Goal: Task Accomplishment & Management: Use online tool/utility

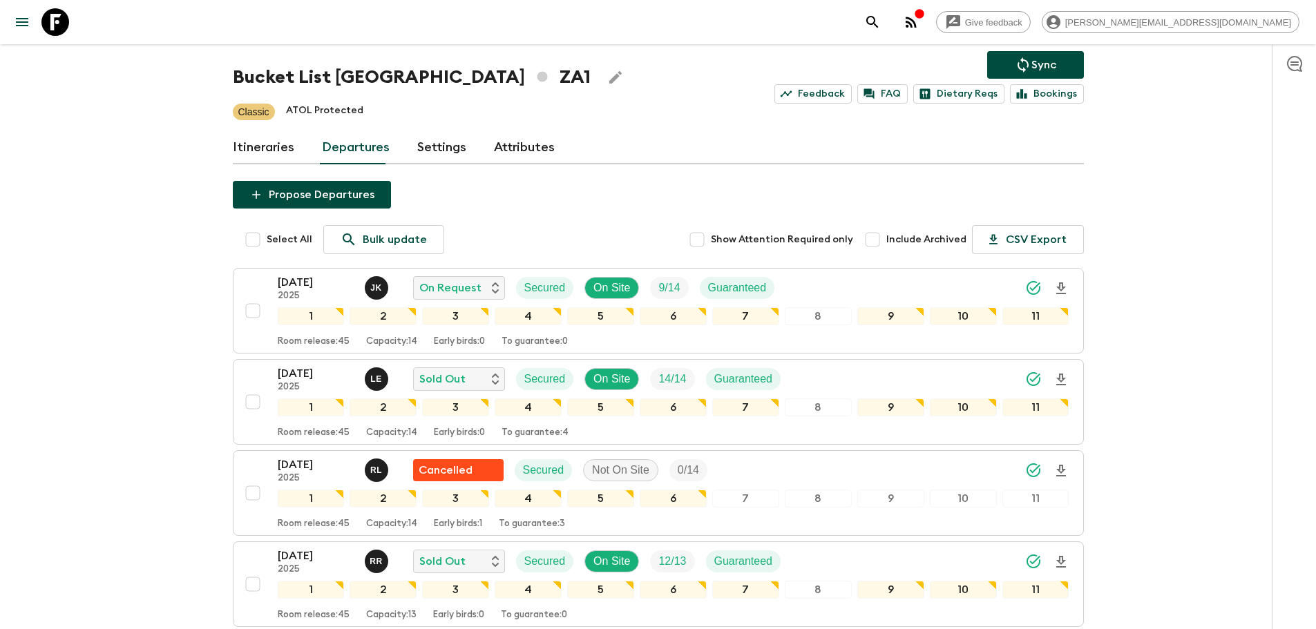
scroll to position [68, 0]
click at [68, 16] on icon at bounding box center [55, 22] width 28 height 28
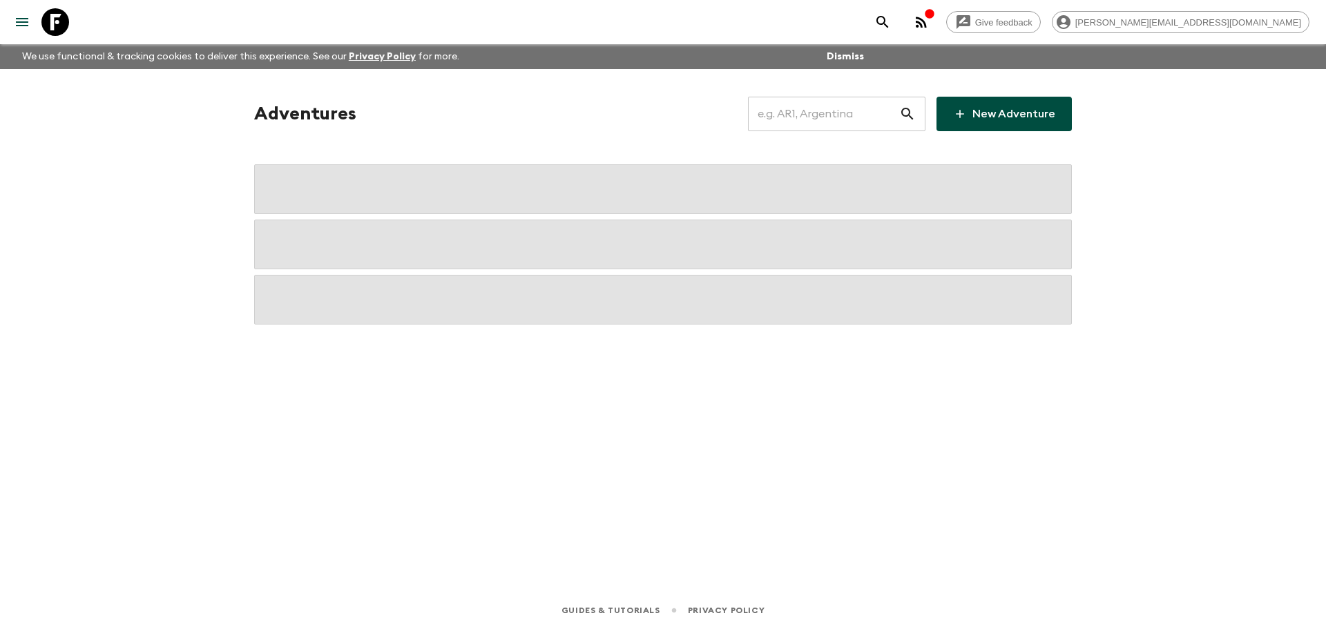
click at [879, 118] on input "text" at bounding box center [823, 114] width 151 height 39
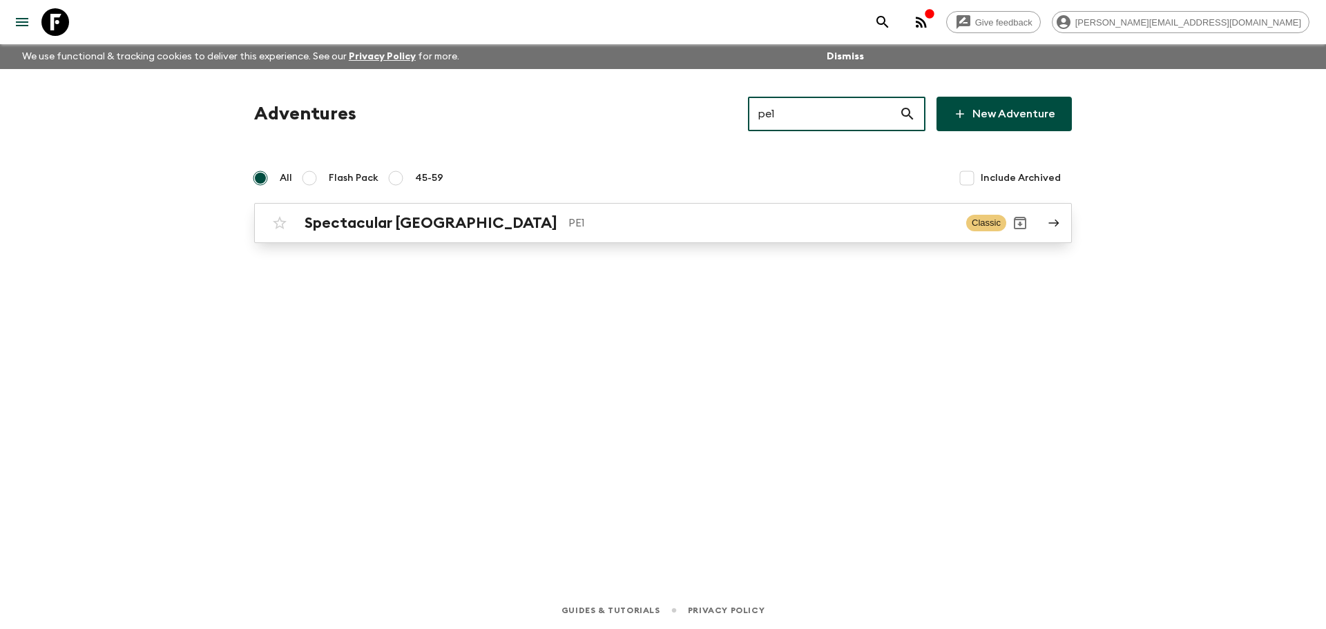
type input "pe1"
click at [482, 203] on link "Spectacular Peru PE1 Classic" at bounding box center [663, 223] width 818 height 40
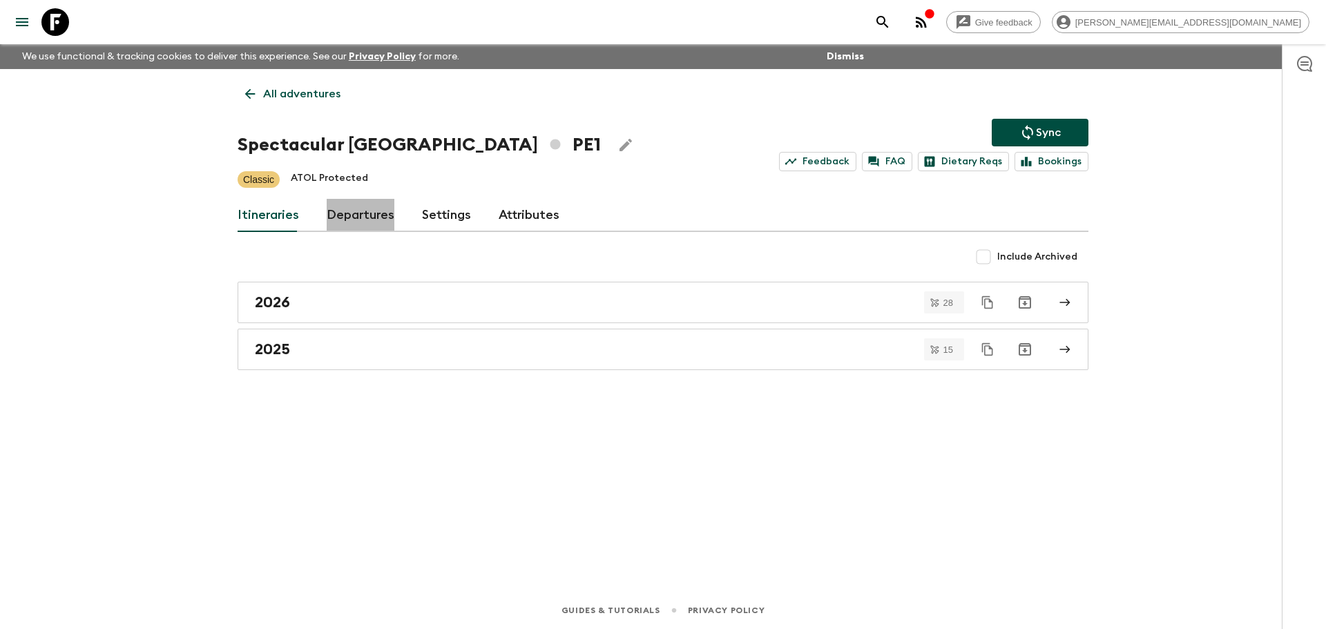
click at [369, 207] on link "Departures" at bounding box center [361, 215] width 68 height 33
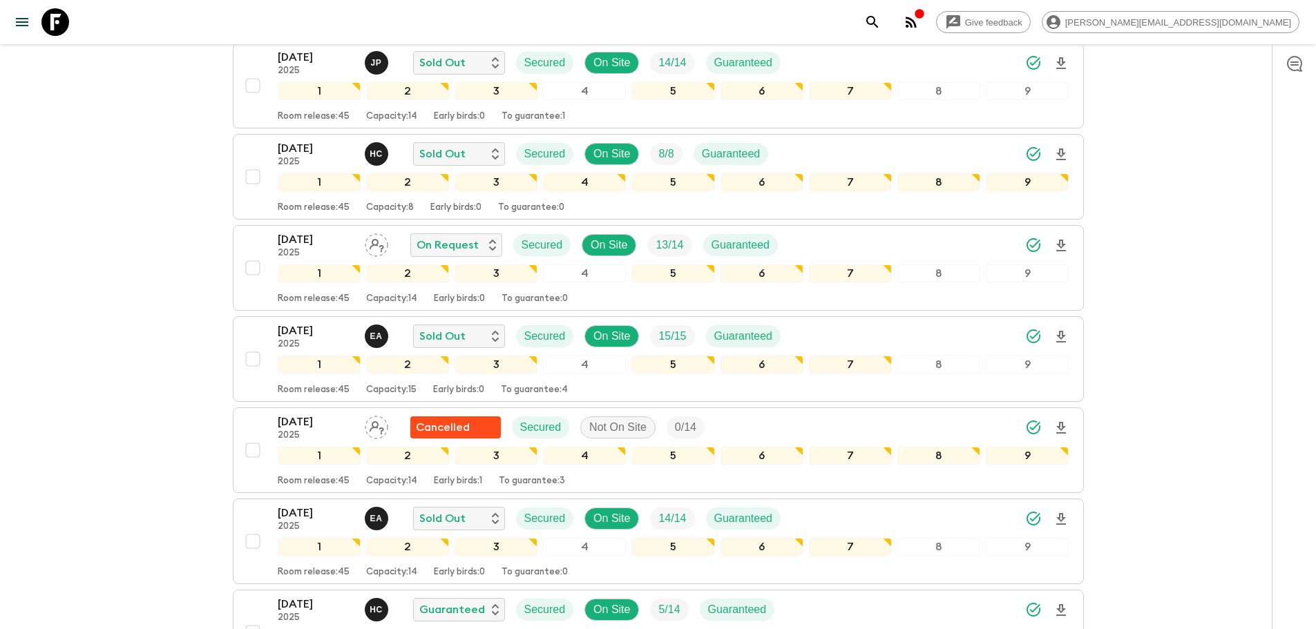
scroll to position [647, 0]
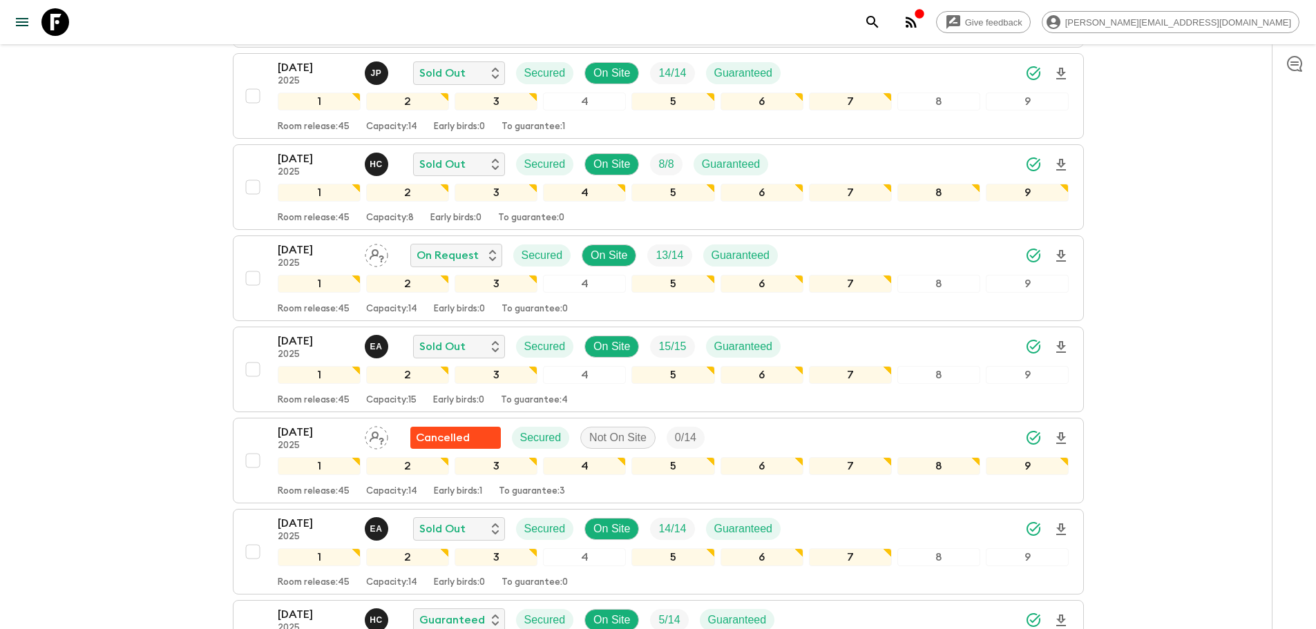
drag, startPoint x: 50, startPoint y: 19, endPoint x: 140, endPoint y: 23, distance: 90.6
click at [50, 19] on icon at bounding box center [55, 22] width 28 height 28
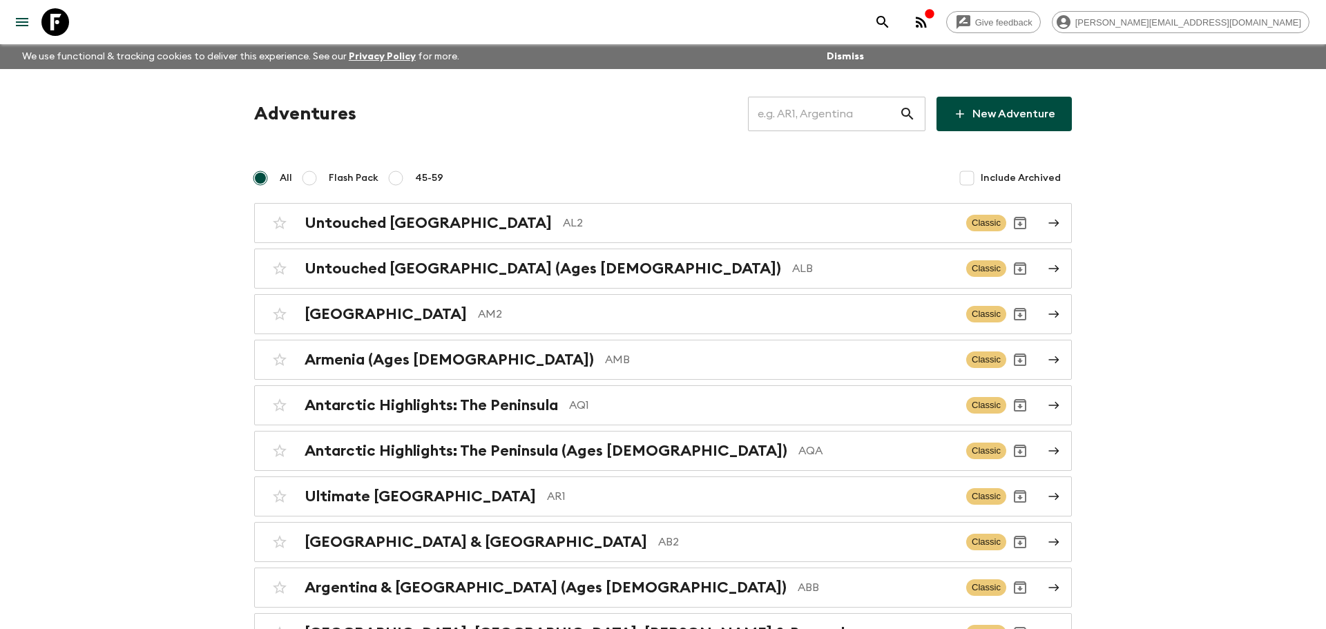
click at [800, 125] on input "text" at bounding box center [823, 114] width 151 height 39
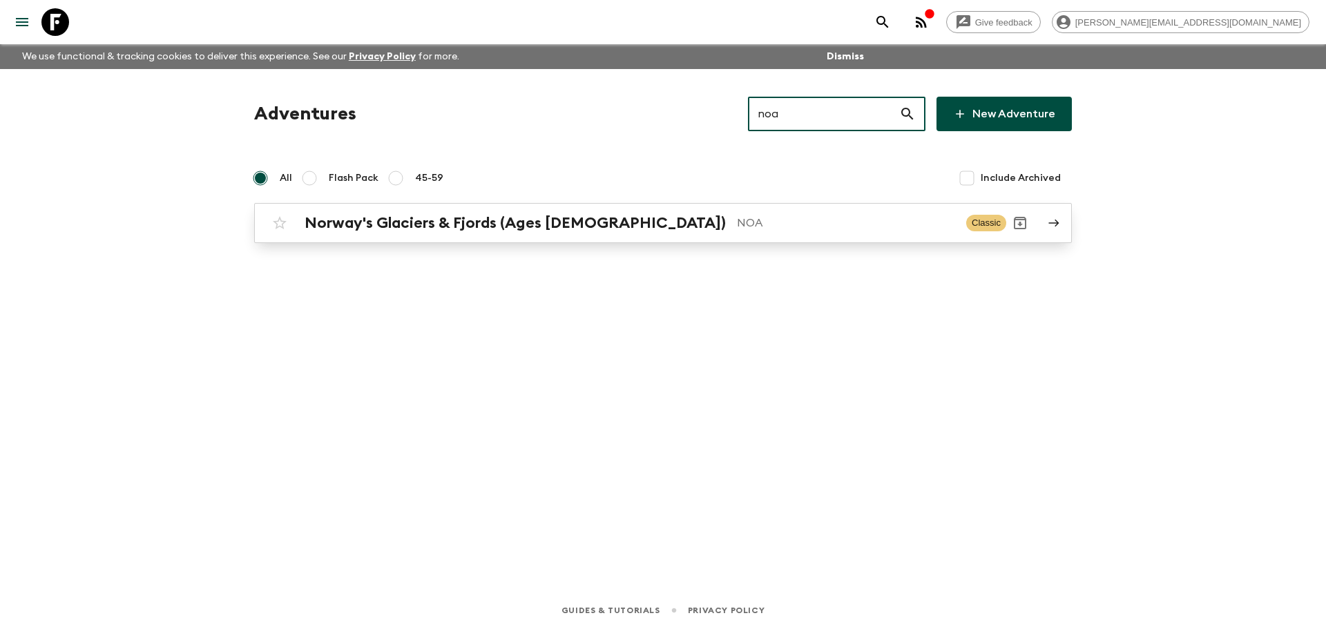
type input "noa"
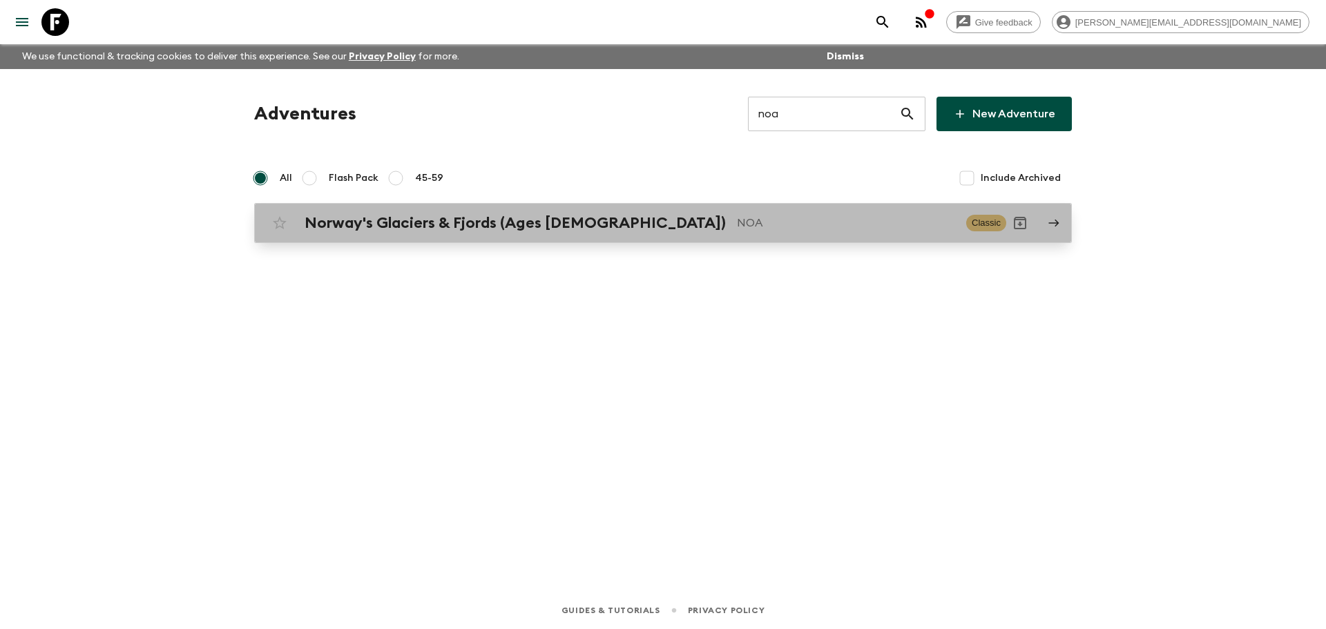
click at [562, 227] on h2 "Norway's Glaciers & Fjords (Ages [DEMOGRAPHIC_DATA])" at bounding box center [515, 223] width 421 height 18
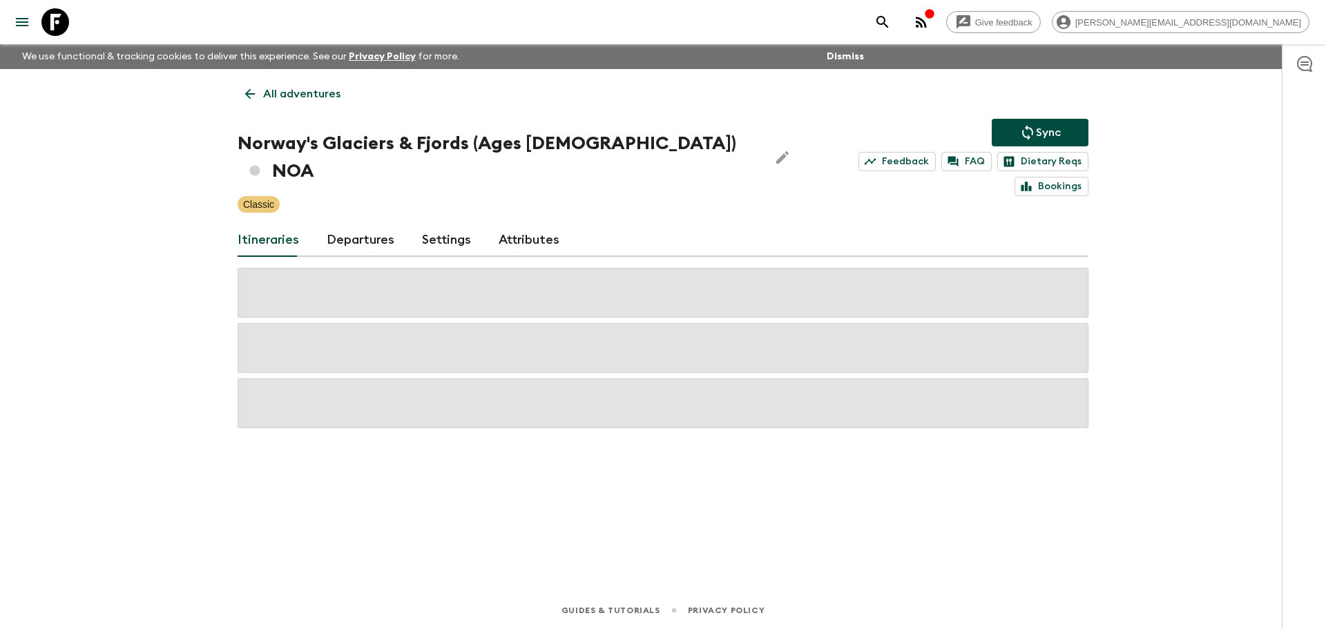
click at [372, 224] on link "Departures" at bounding box center [361, 240] width 68 height 33
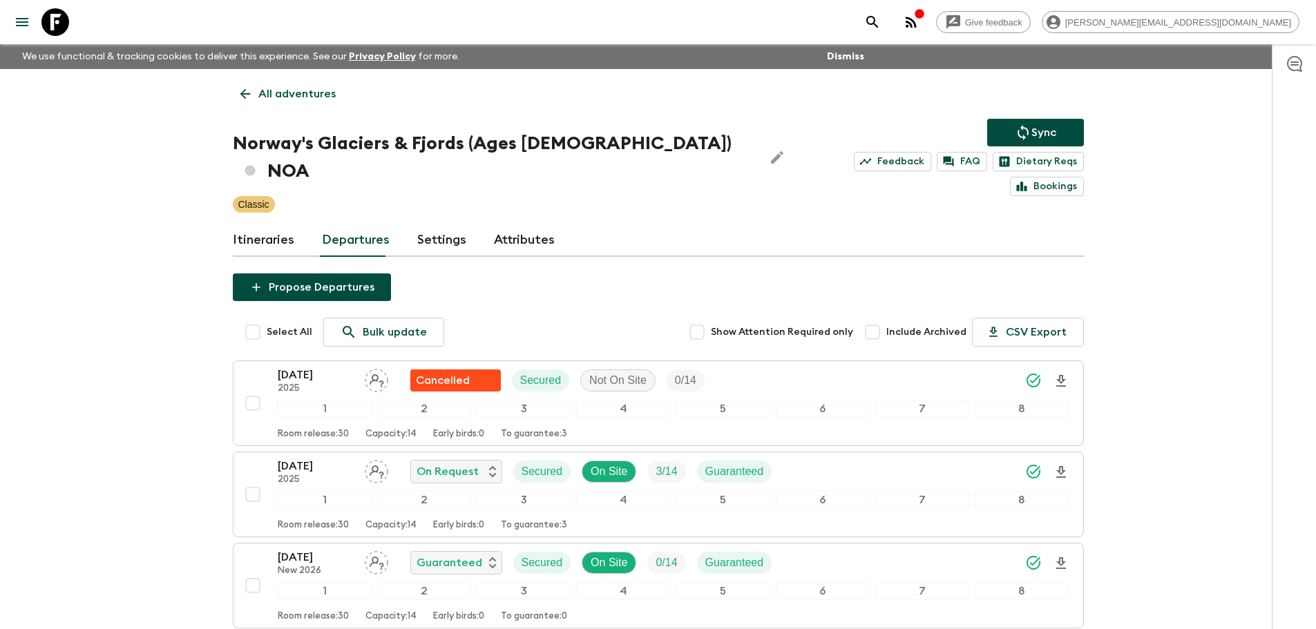
click at [71, 27] on link at bounding box center [55, 22] width 39 height 39
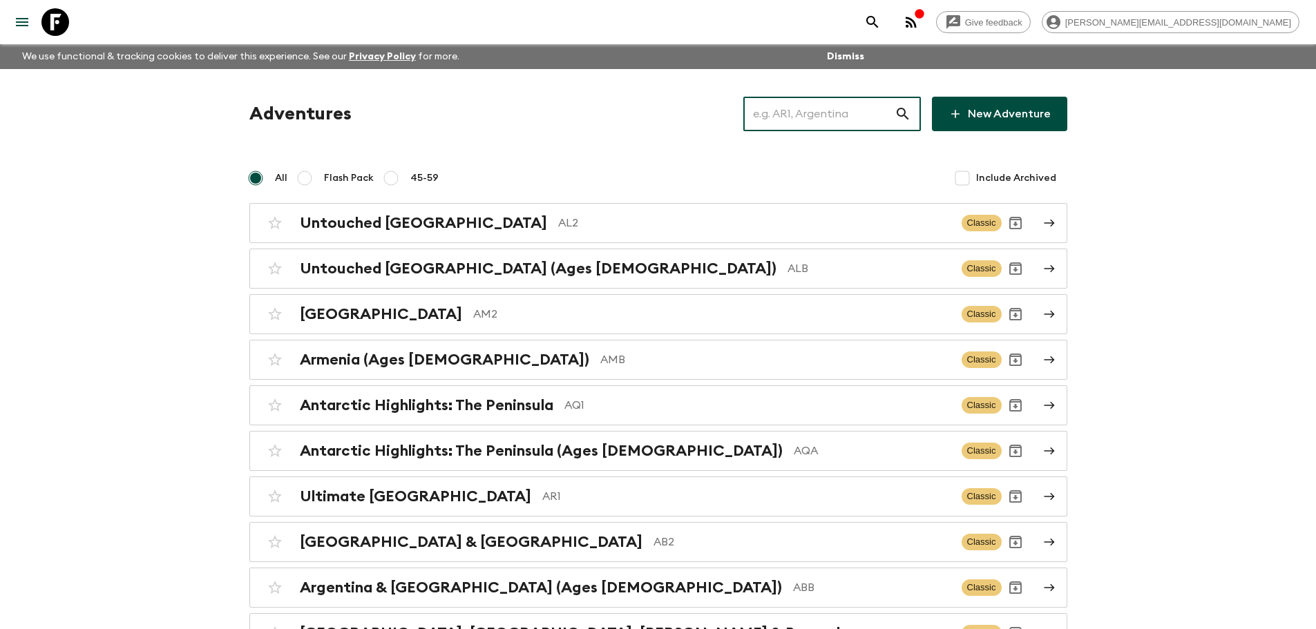
click at [829, 121] on input "text" at bounding box center [818, 114] width 151 height 39
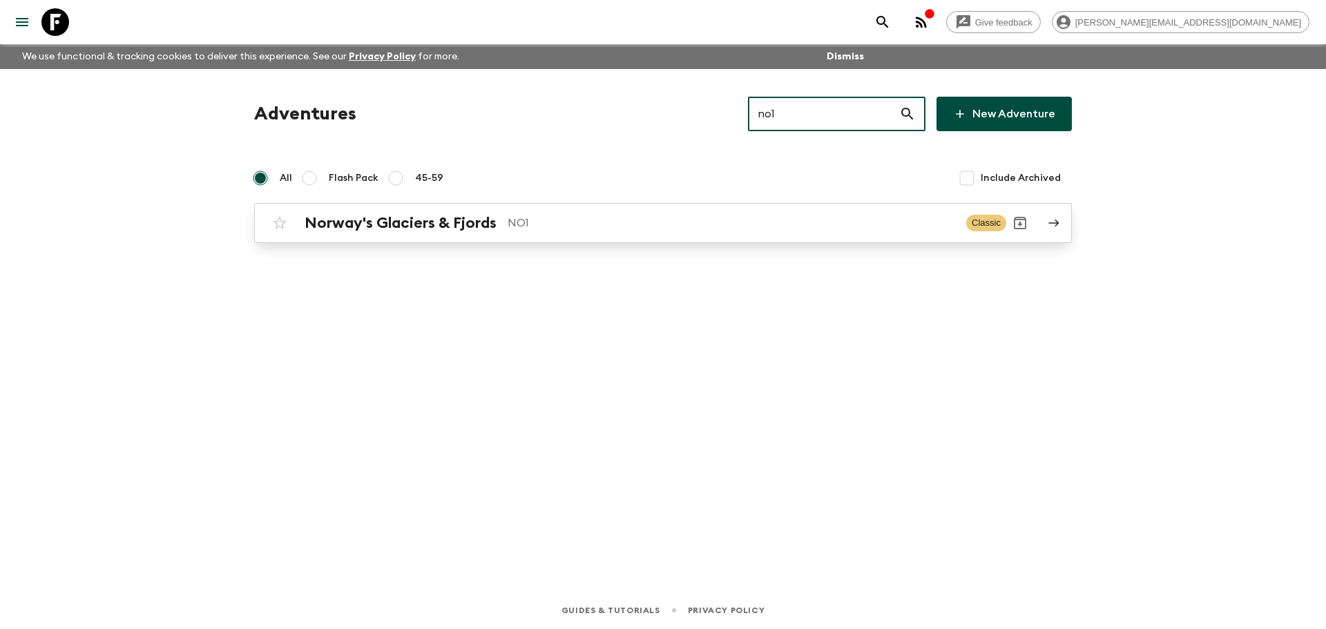
type input "no1"
click at [785, 224] on p "NO1" at bounding box center [732, 223] width 448 height 17
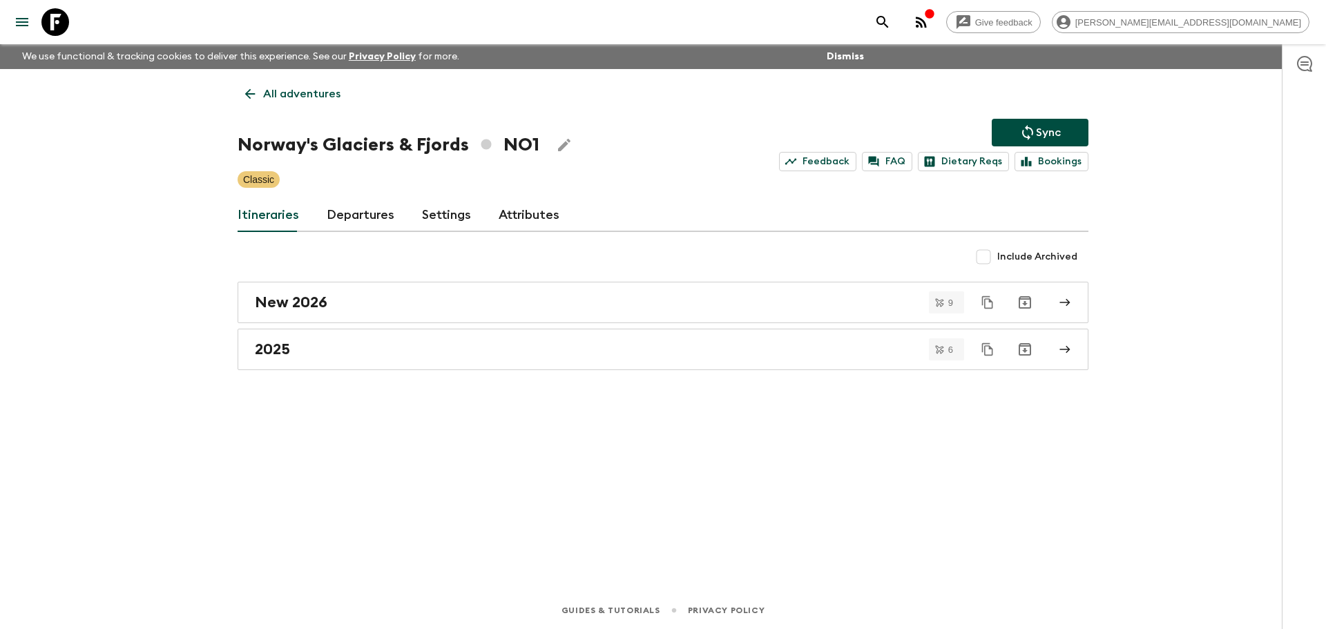
click at [368, 211] on link "Departures" at bounding box center [361, 215] width 68 height 33
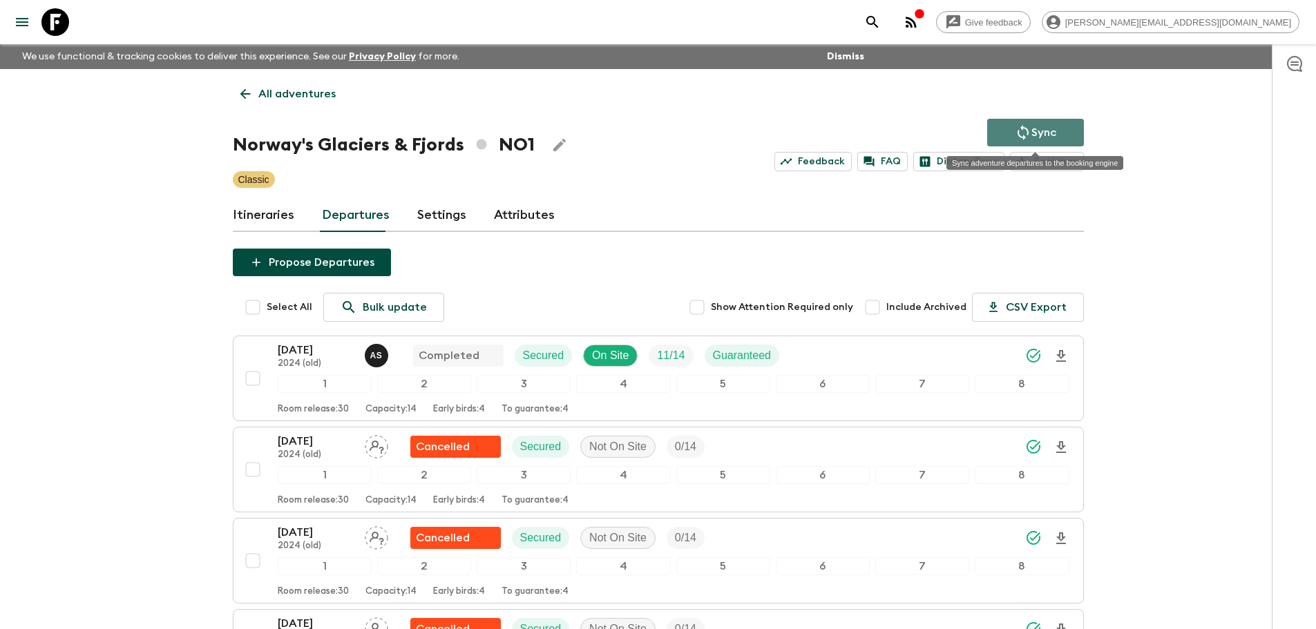
click at [998, 135] on button "Sync" at bounding box center [1035, 133] width 97 height 28
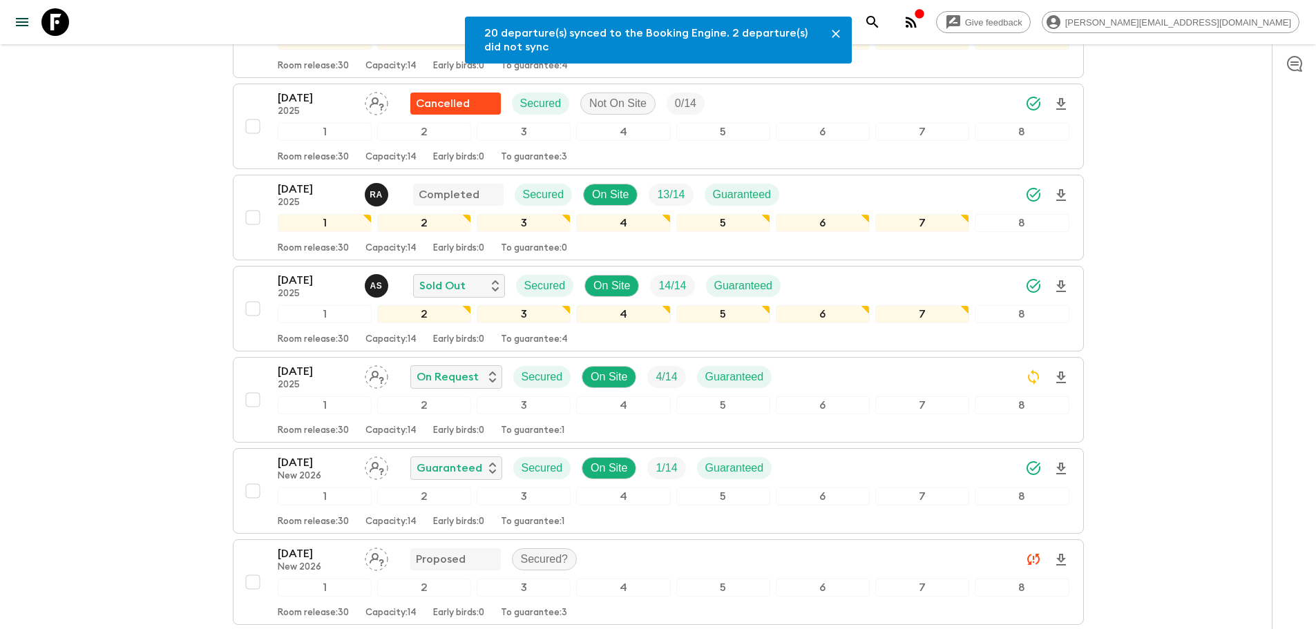
scroll to position [1087, 0]
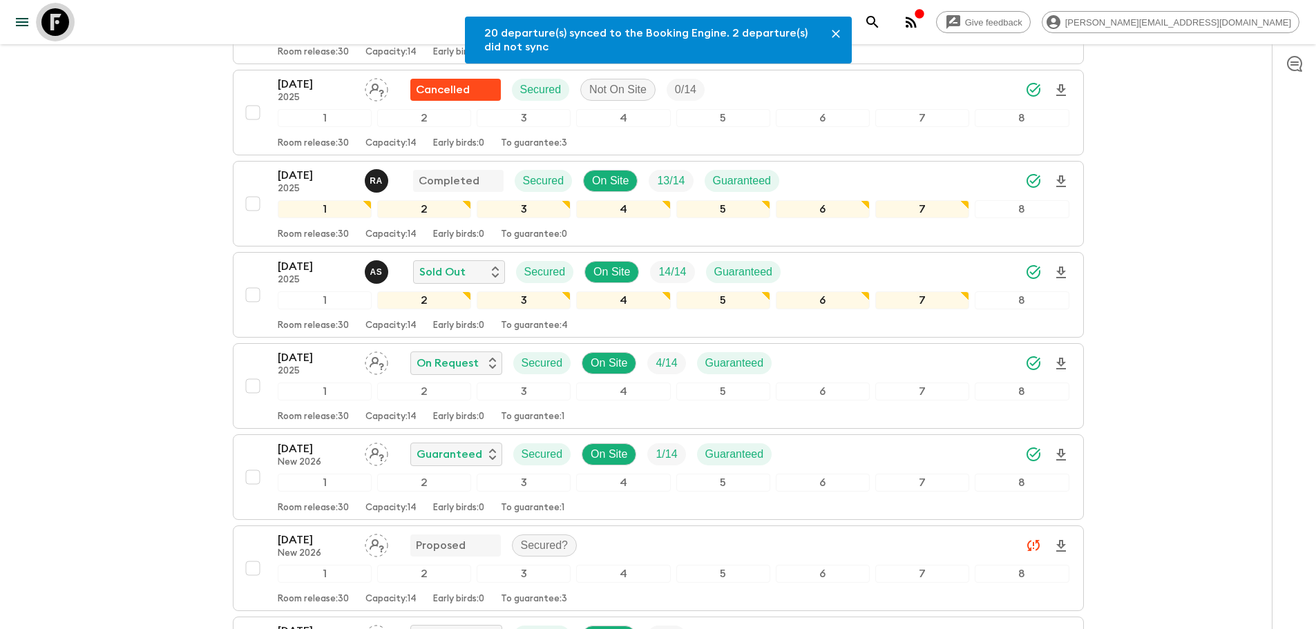
click at [55, 23] on icon at bounding box center [55, 22] width 28 height 28
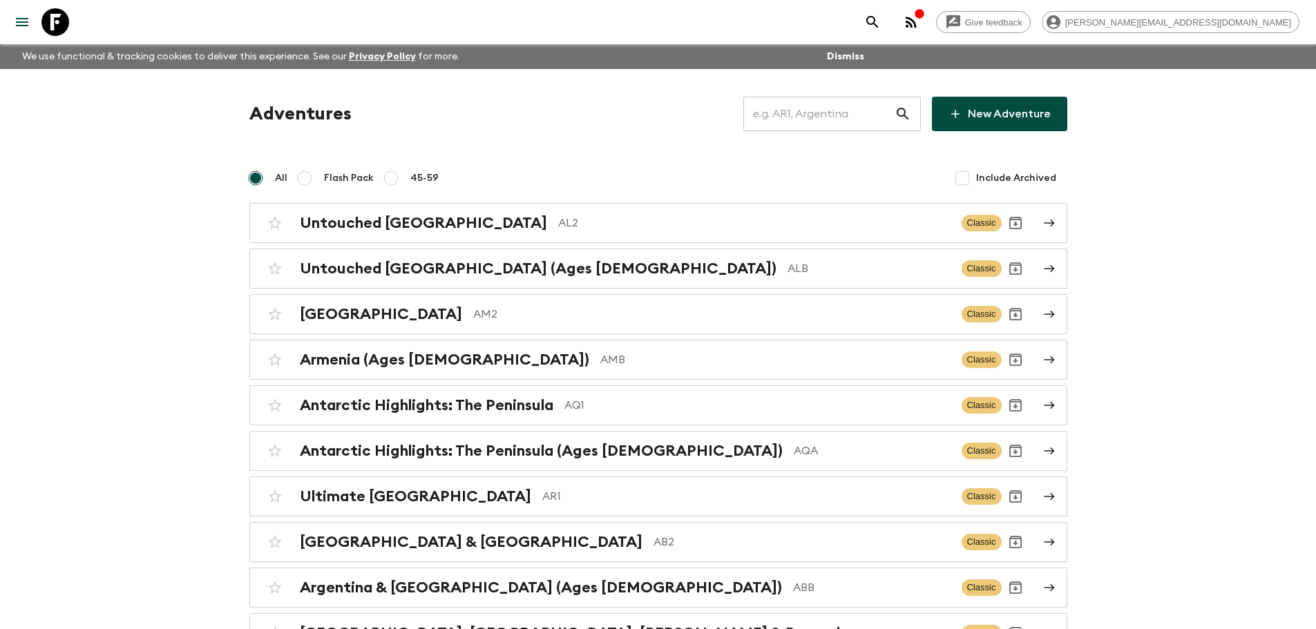
click at [809, 107] on input "text" at bounding box center [818, 114] width 151 height 39
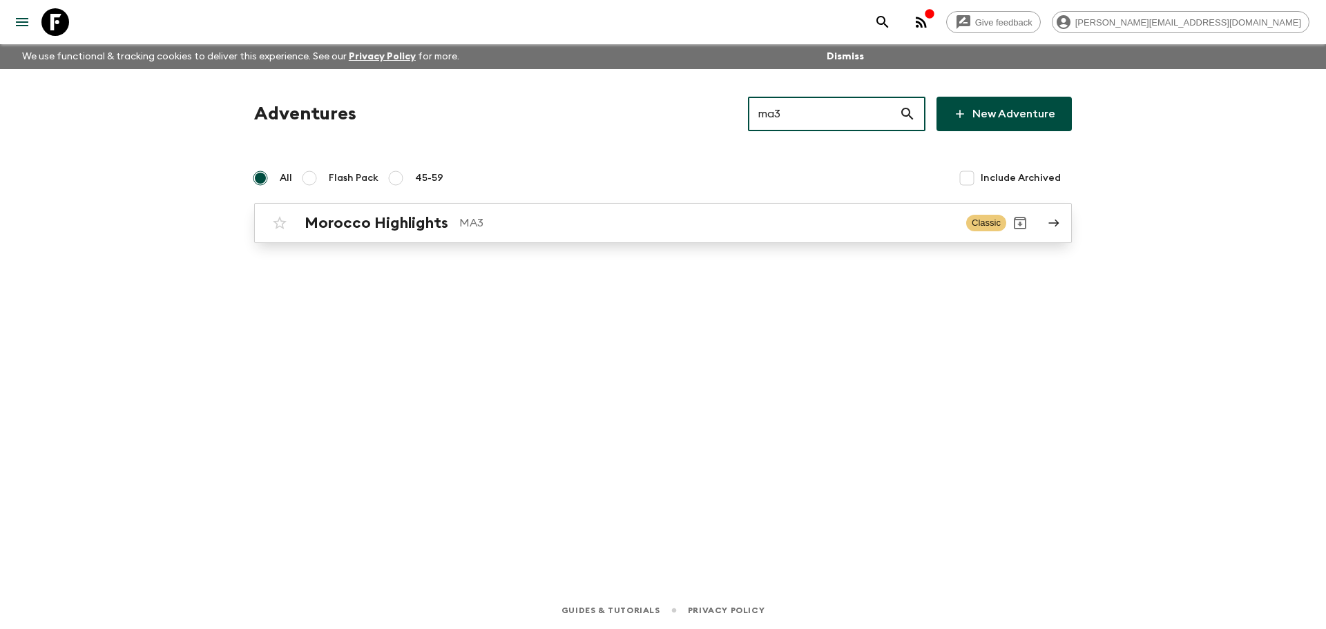
type input "ma3"
click at [526, 239] on link "Morocco Highlights MA3 Classic" at bounding box center [663, 223] width 818 height 40
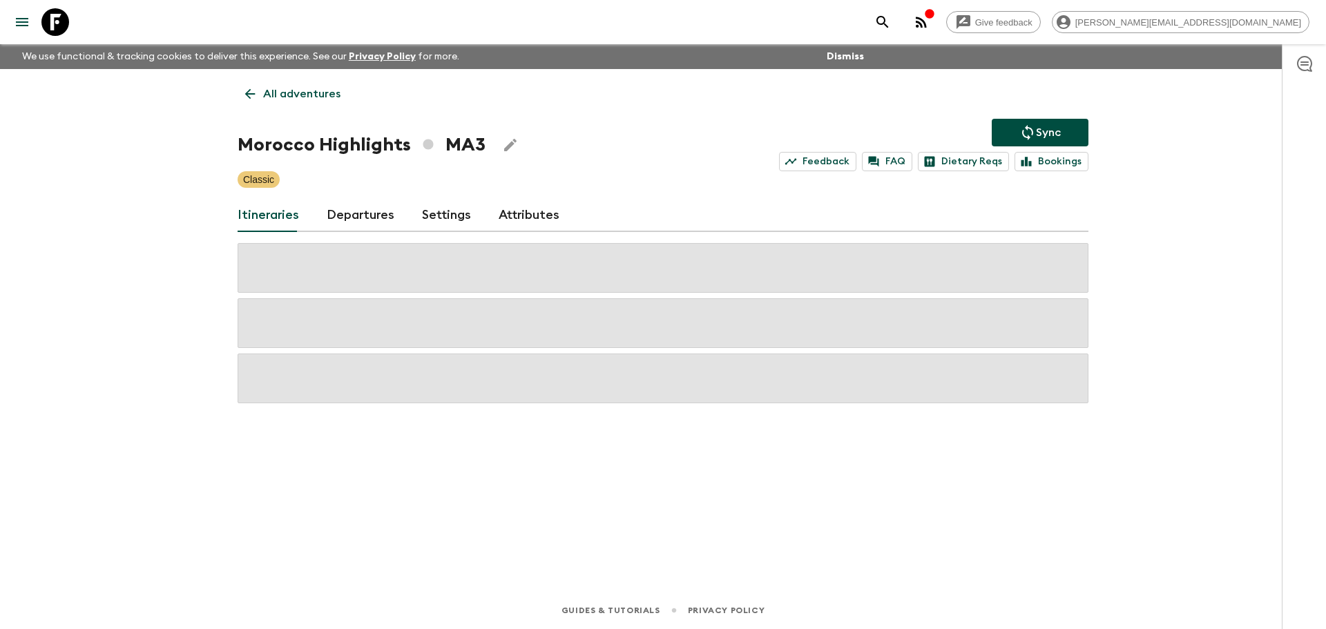
click at [370, 208] on link "Departures" at bounding box center [361, 215] width 68 height 33
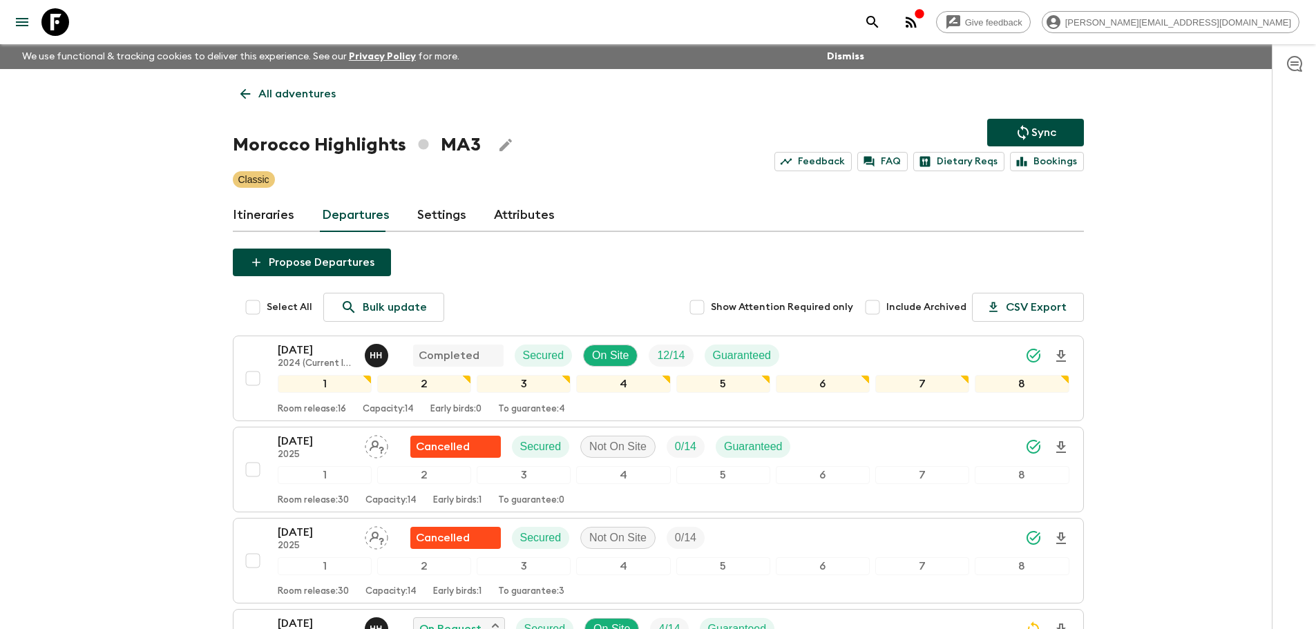
drag, startPoint x: 1029, startPoint y: 130, endPoint x: 1081, endPoint y: 120, distance: 52.8
click at [1034, 130] on button "Sync" at bounding box center [1035, 133] width 97 height 28
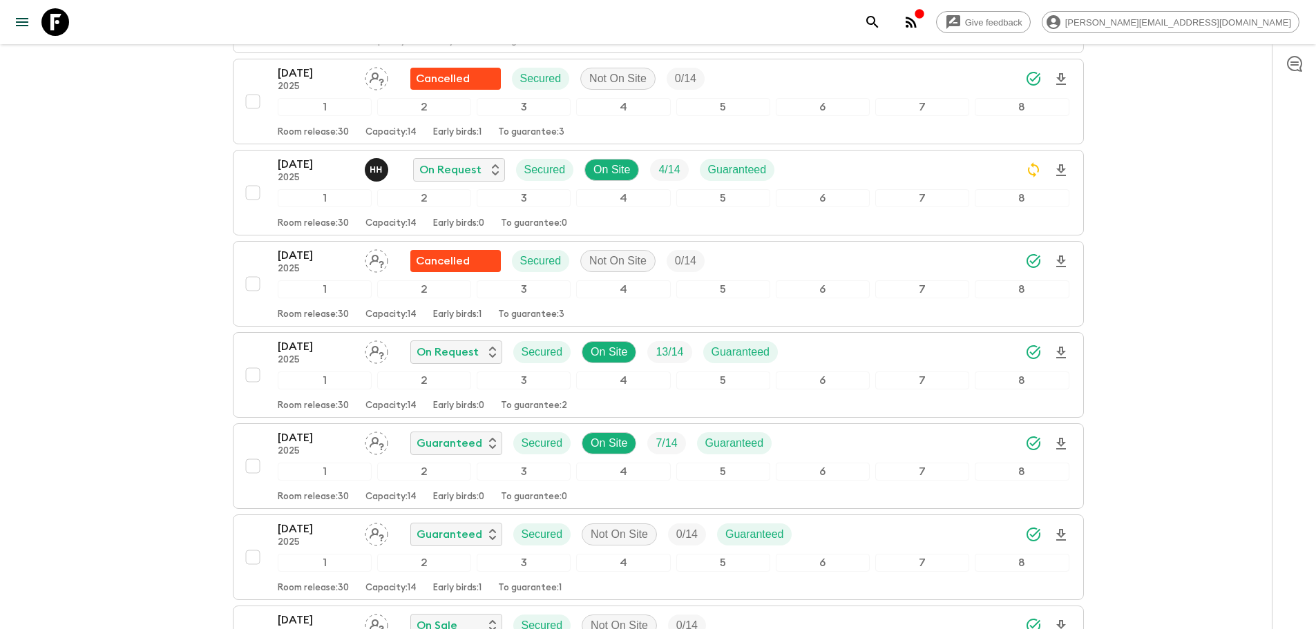
scroll to position [479, 0]
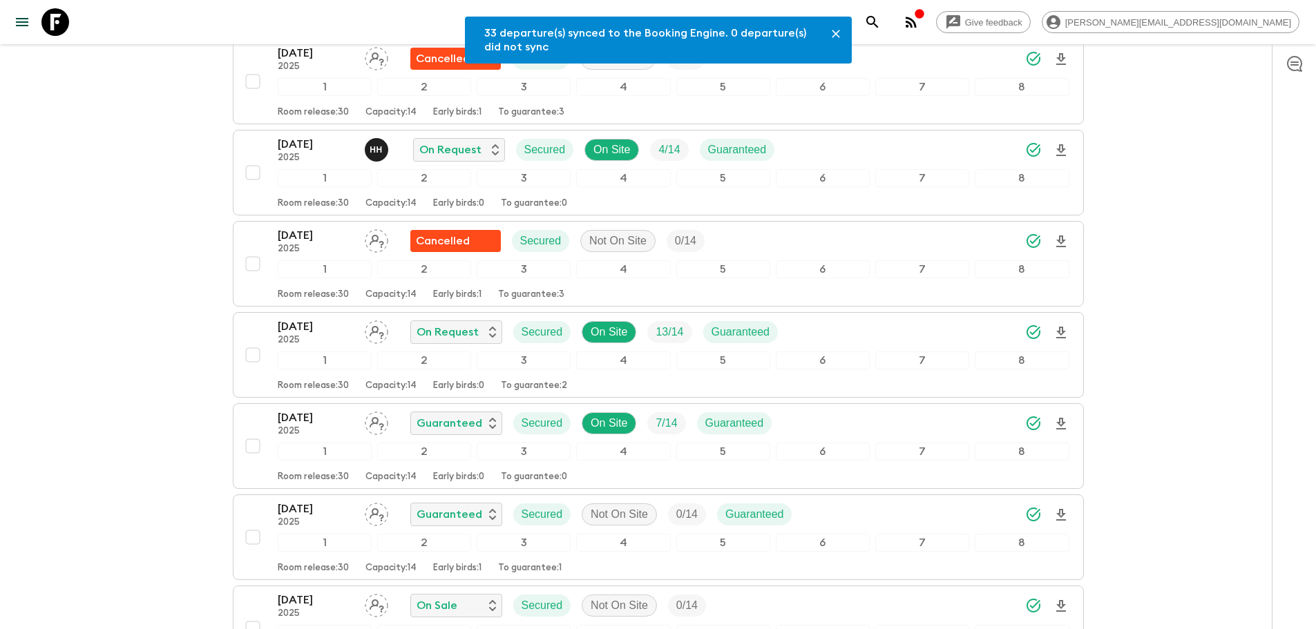
drag, startPoint x: 50, startPoint y: 13, endPoint x: 106, endPoint y: 17, distance: 55.4
click at [50, 13] on icon at bounding box center [55, 22] width 28 height 28
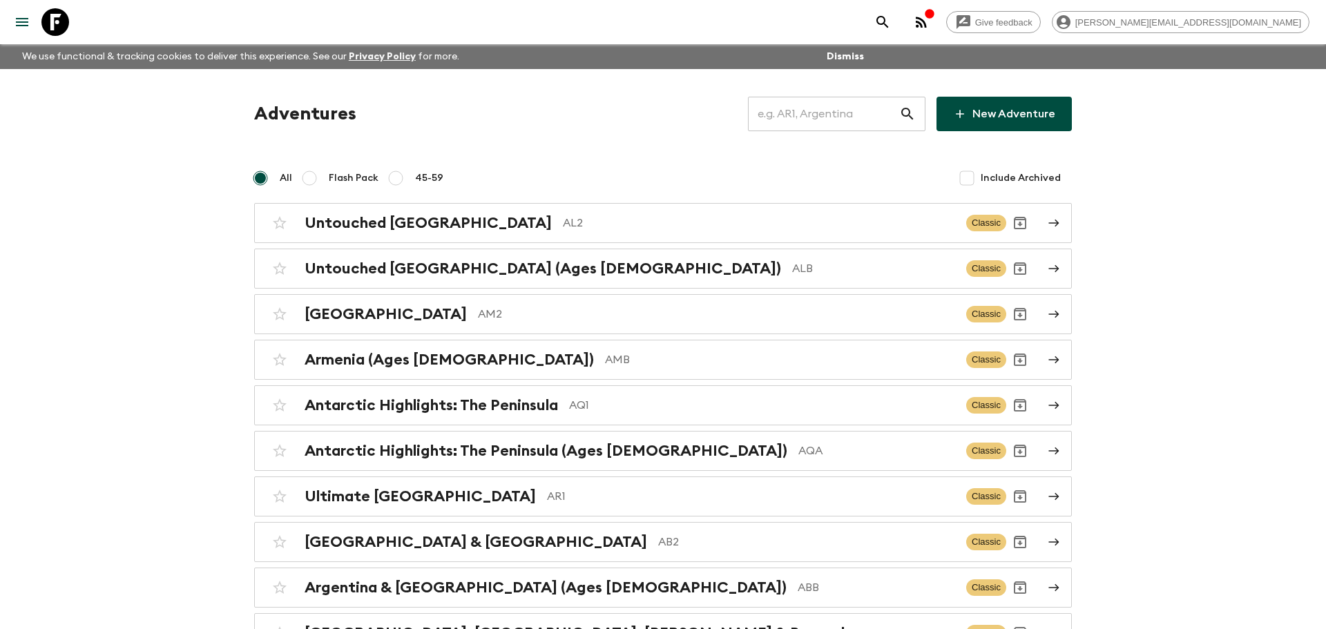
click at [860, 110] on input "text" at bounding box center [823, 114] width 151 height 39
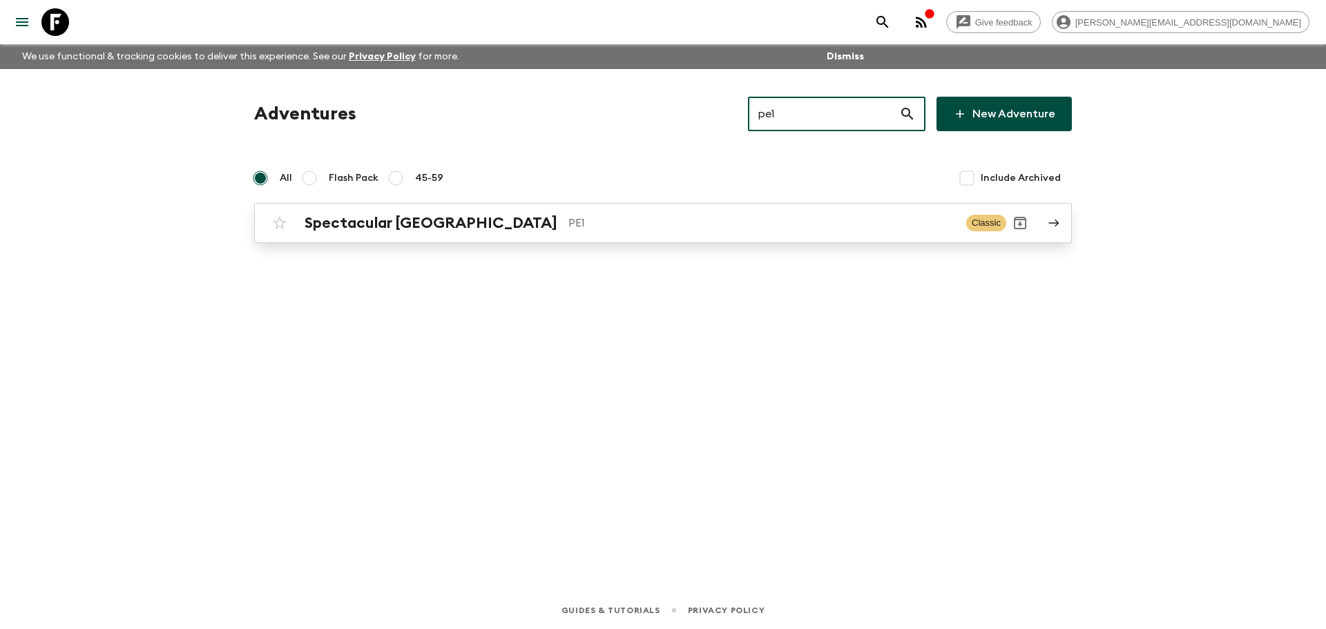
type input "pe1"
click at [788, 234] on div "Spectacular Peru PE1 Classic" at bounding box center [636, 223] width 741 height 28
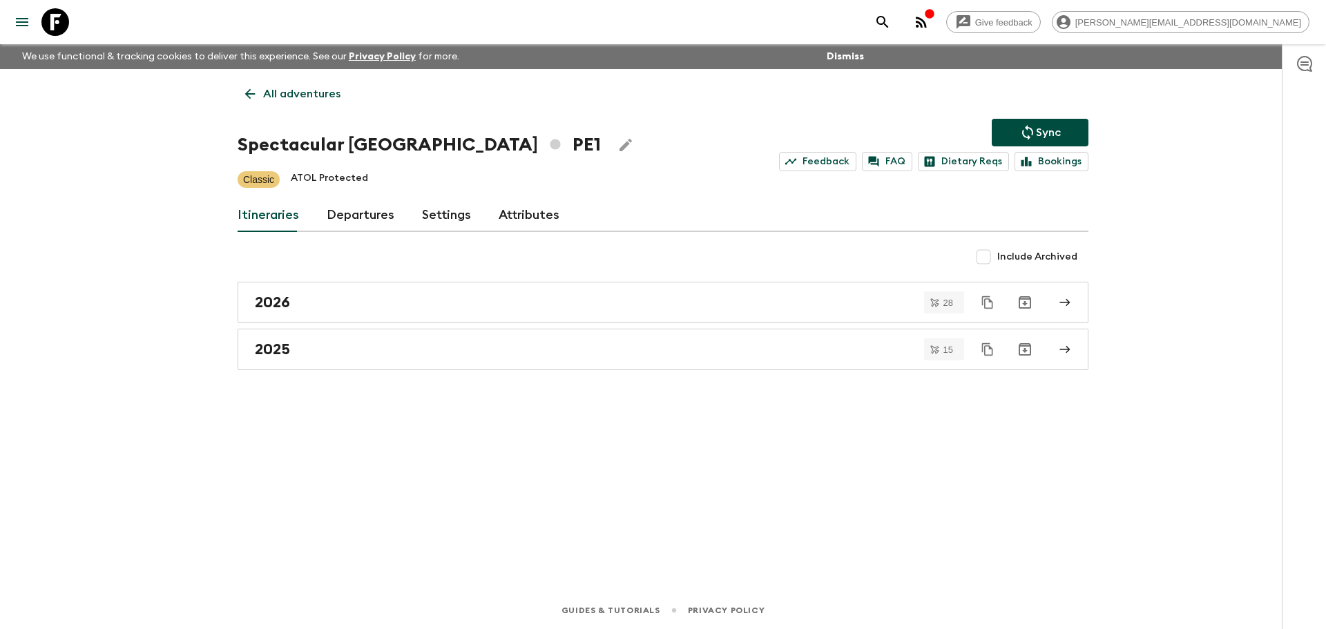
drag, startPoint x: 361, startPoint y: 213, endPoint x: 343, endPoint y: 193, distance: 27.4
click at [361, 213] on link "Departures" at bounding box center [361, 215] width 68 height 33
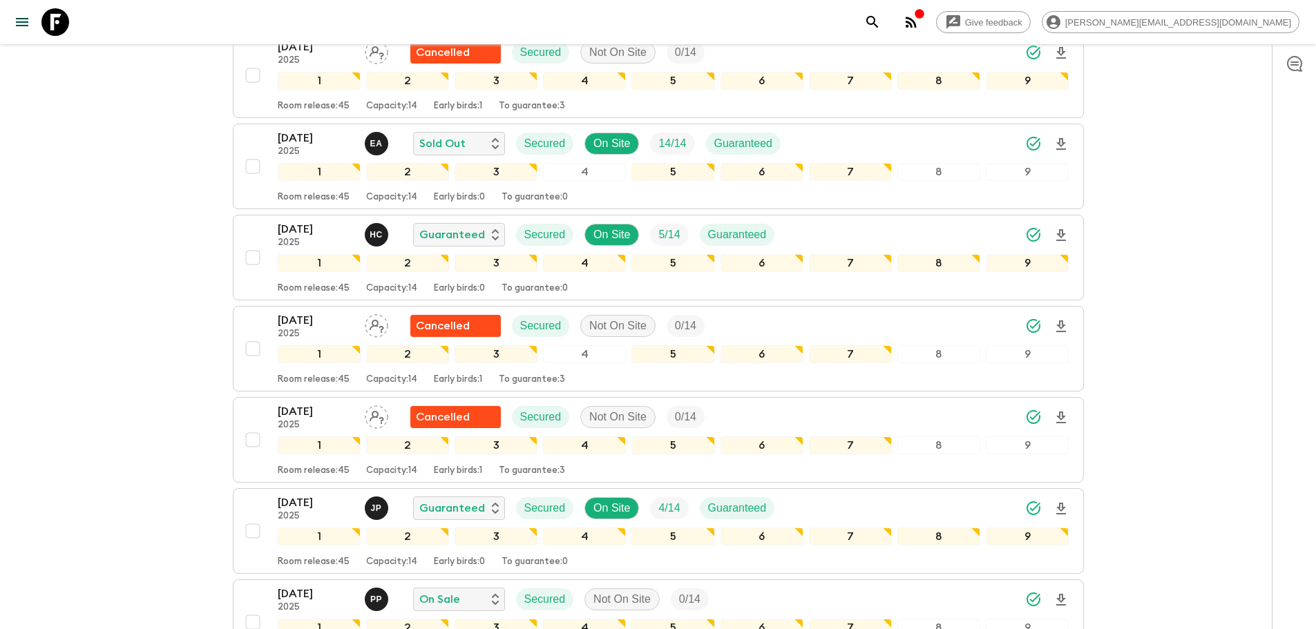
scroll to position [708, 0]
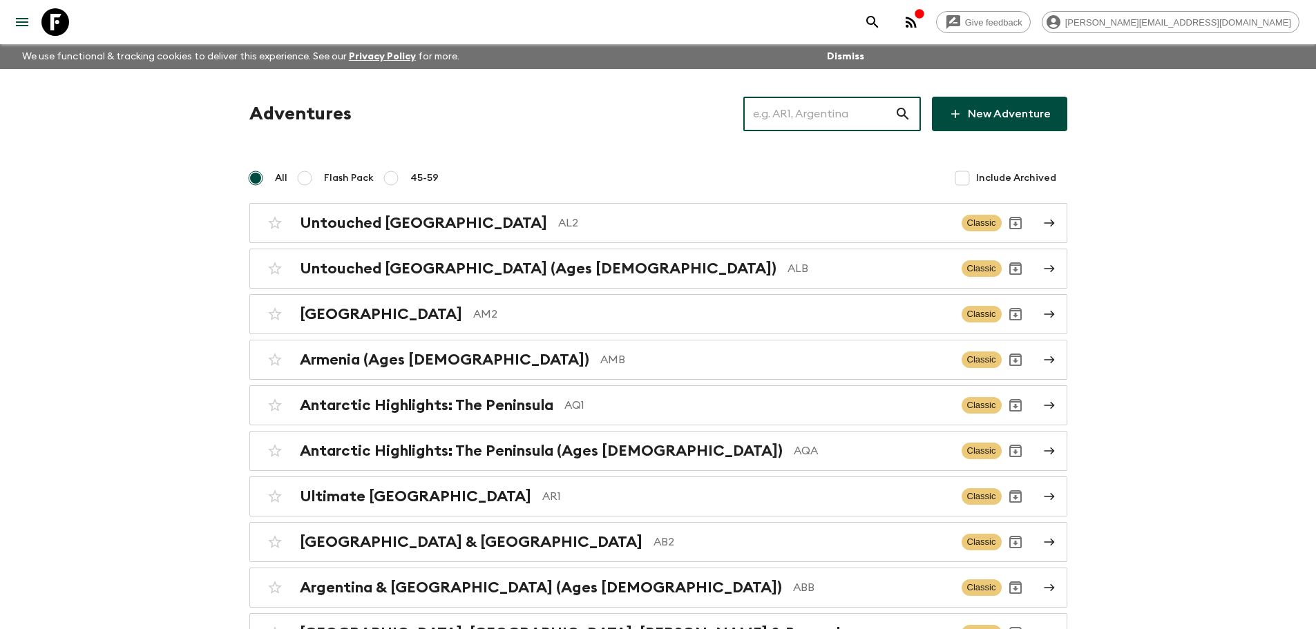
click at [857, 109] on input "text" at bounding box center [818, 114] width 151 height 39
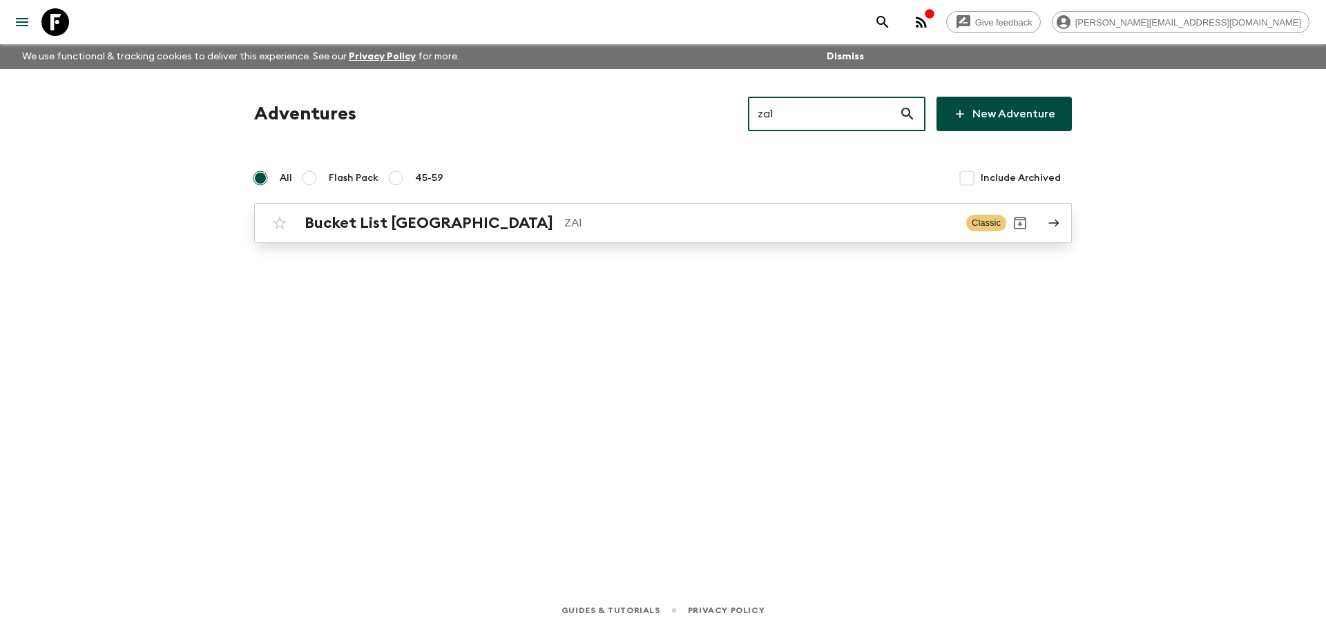
type input "za1"
click at [601, 232] on div "Bucket List South Africa ZA1 Classic" at bounding box center [636, 223] width 741 height 28
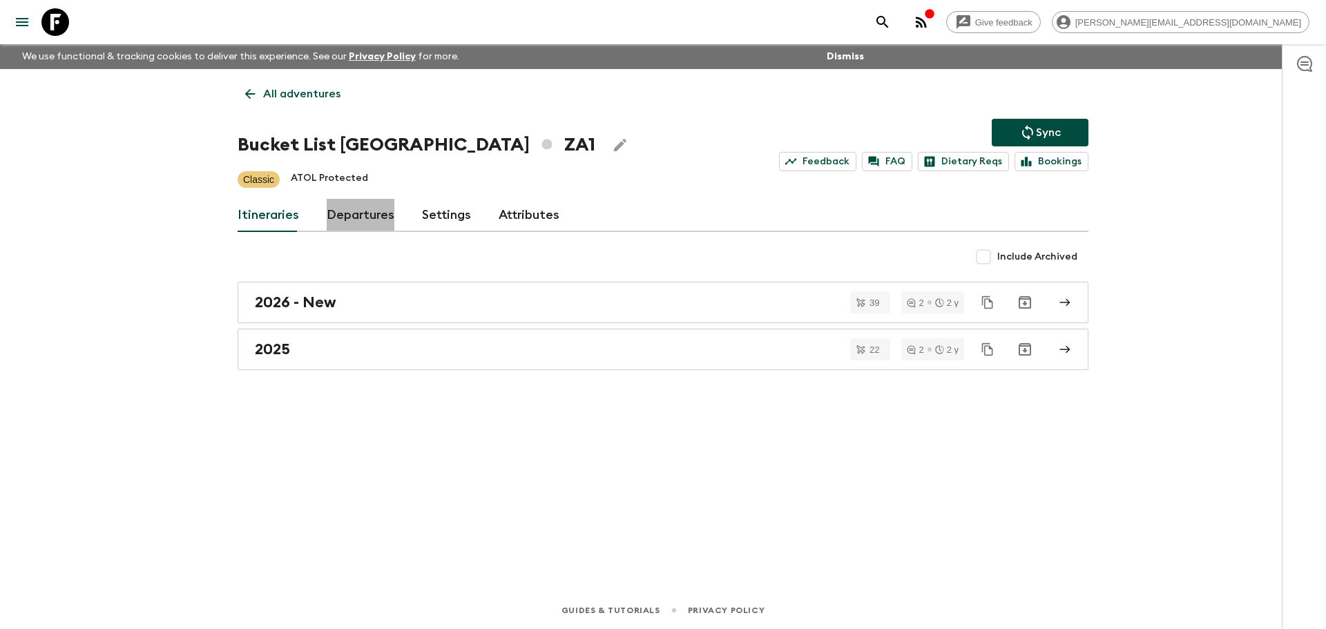
click at [372, 214] on link "Departures" at bounding box center [361, 215] width 68 height 33
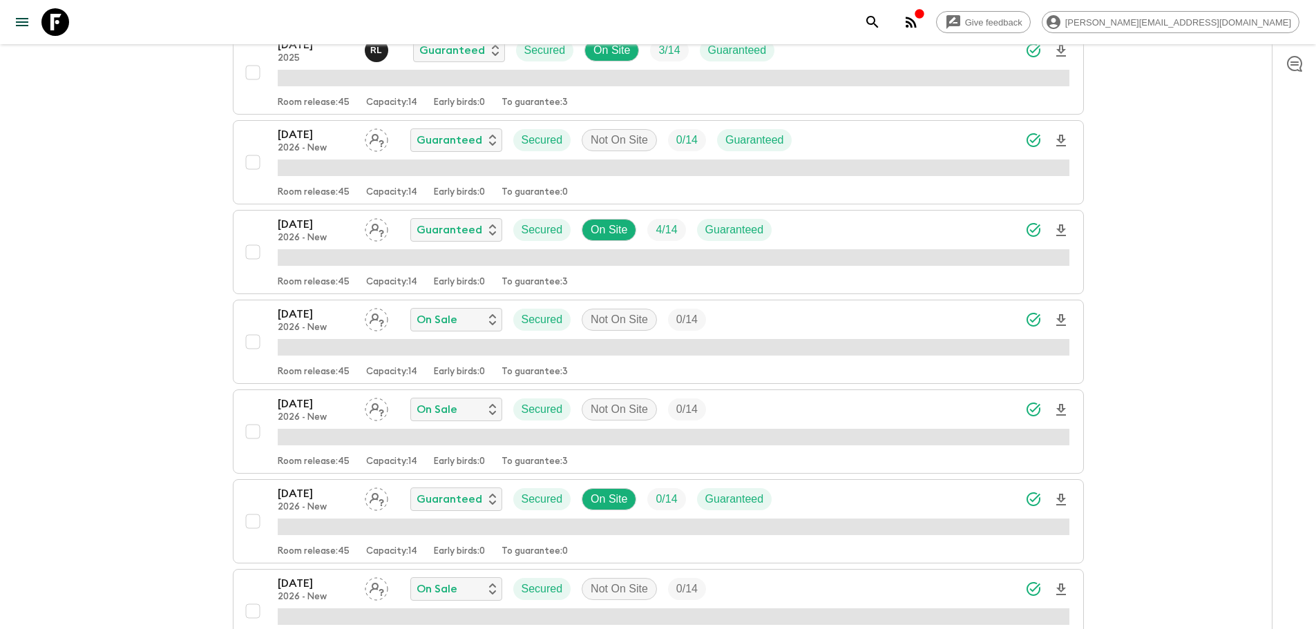
scroll to position [1744, 0]
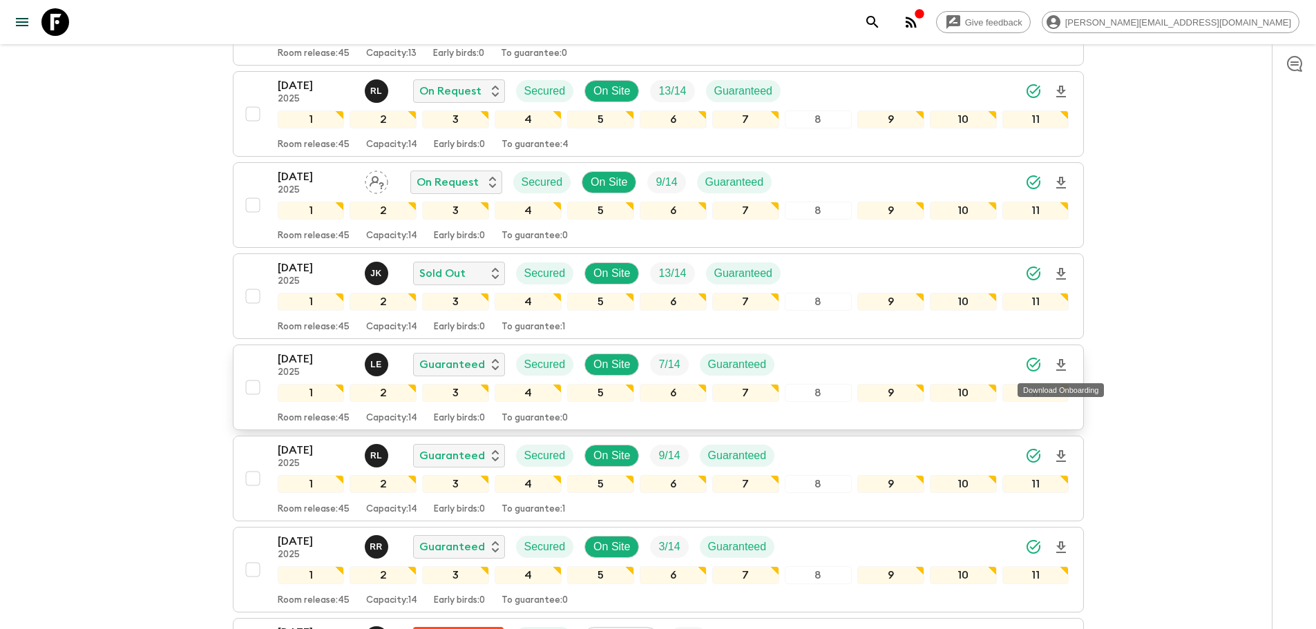
click at [1062, 364] on icon "Download Onboarding" at bounding box center [1061, 365] width 10 height 12
drag, startPoint x: 59, startPoint y: 23, endPoint x: 712, endPoint y: 91, distance: 655.7
click at [61, 23] on icon at bounding box center [55, 22] width 28 height 28
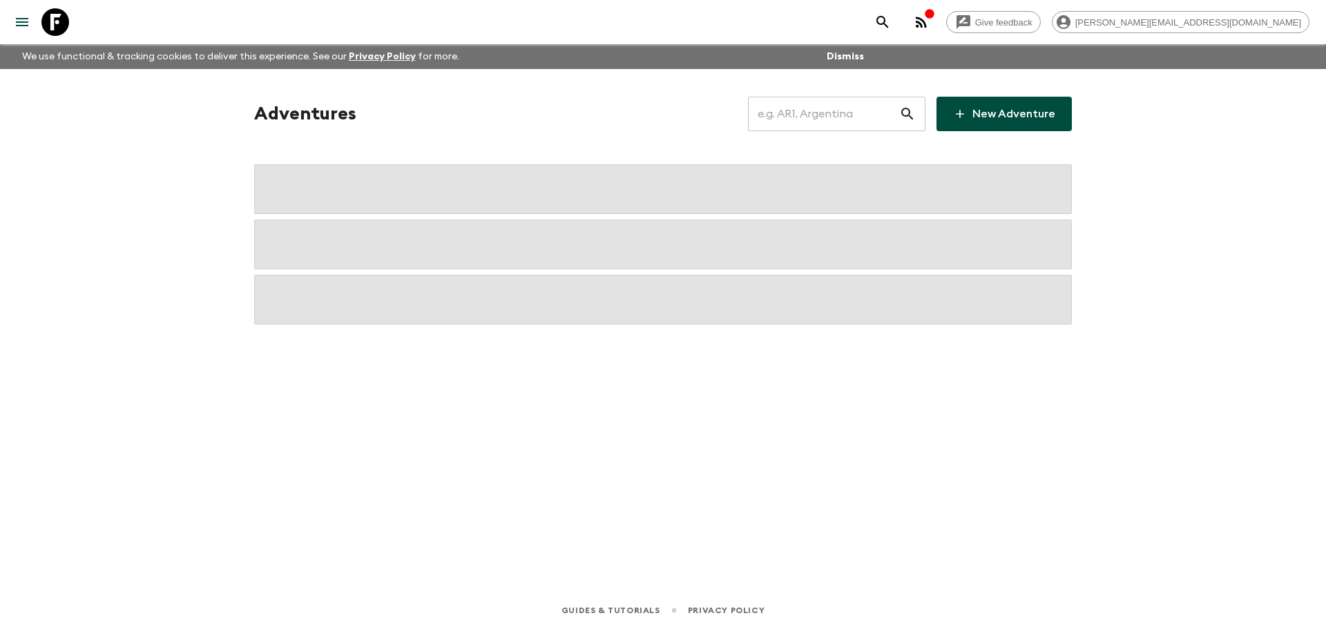
click at [864, 106] on input "text" at bounding box center [823, 114] width 151 height 39
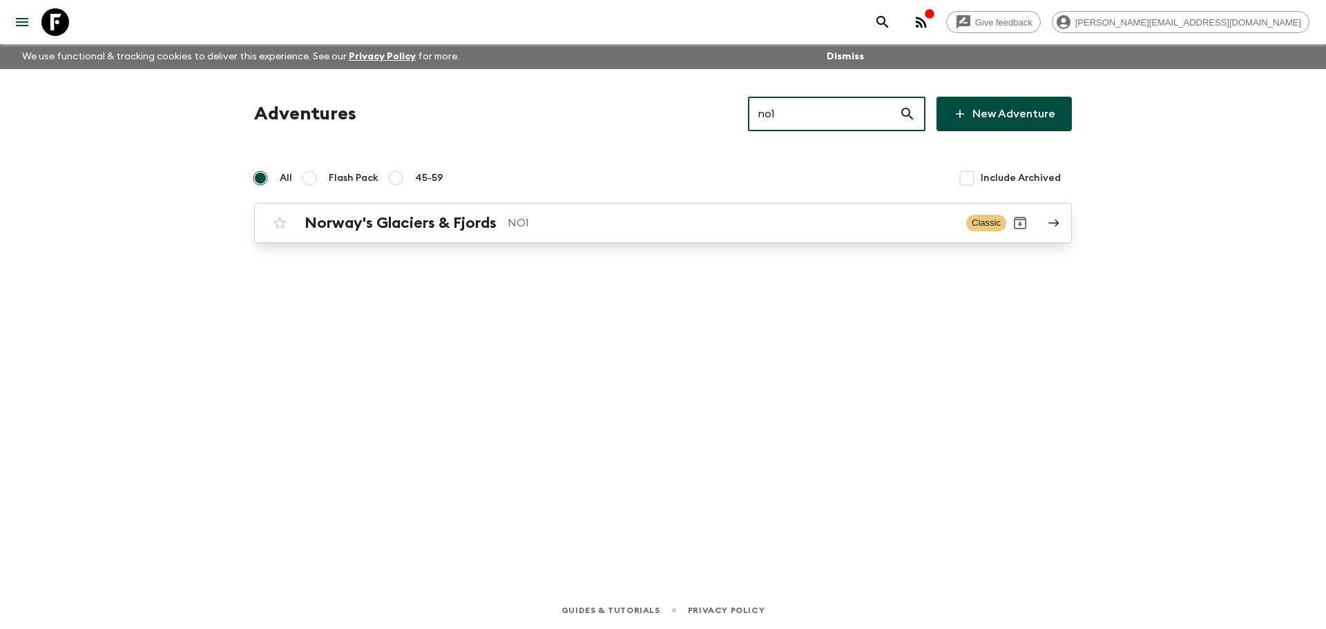
type input "no1"
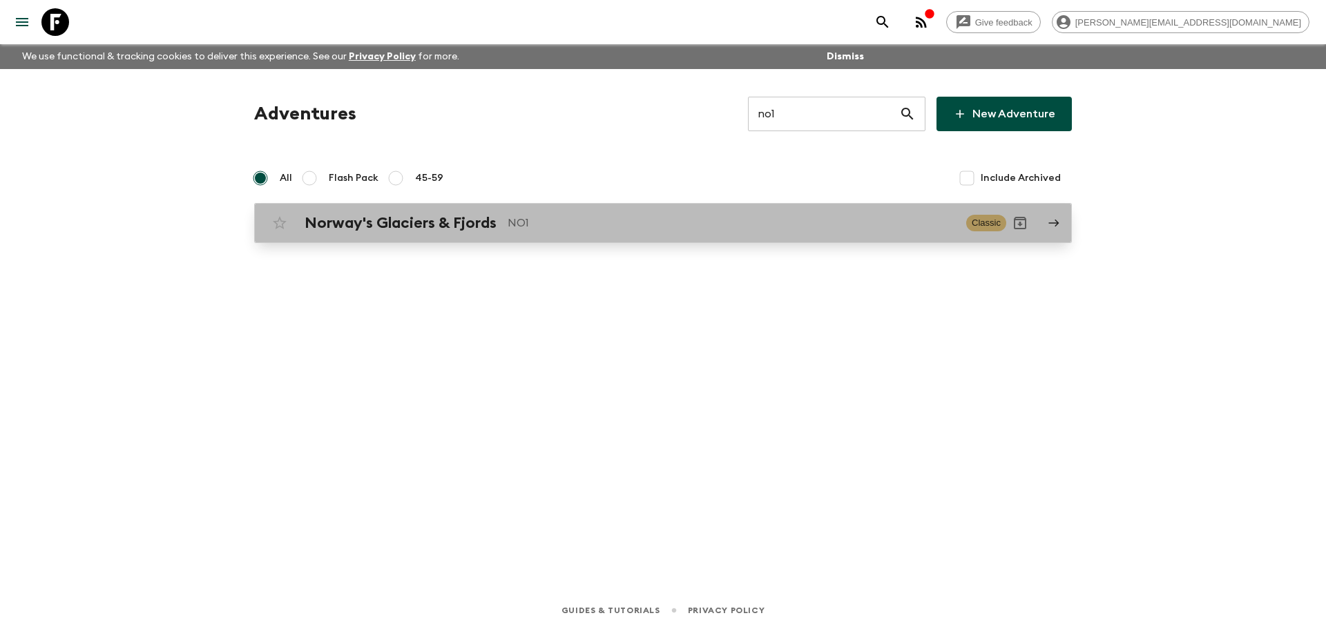
click at [765, 222] on p "NO1" at bounding box center [732, 223] width 448 height 17
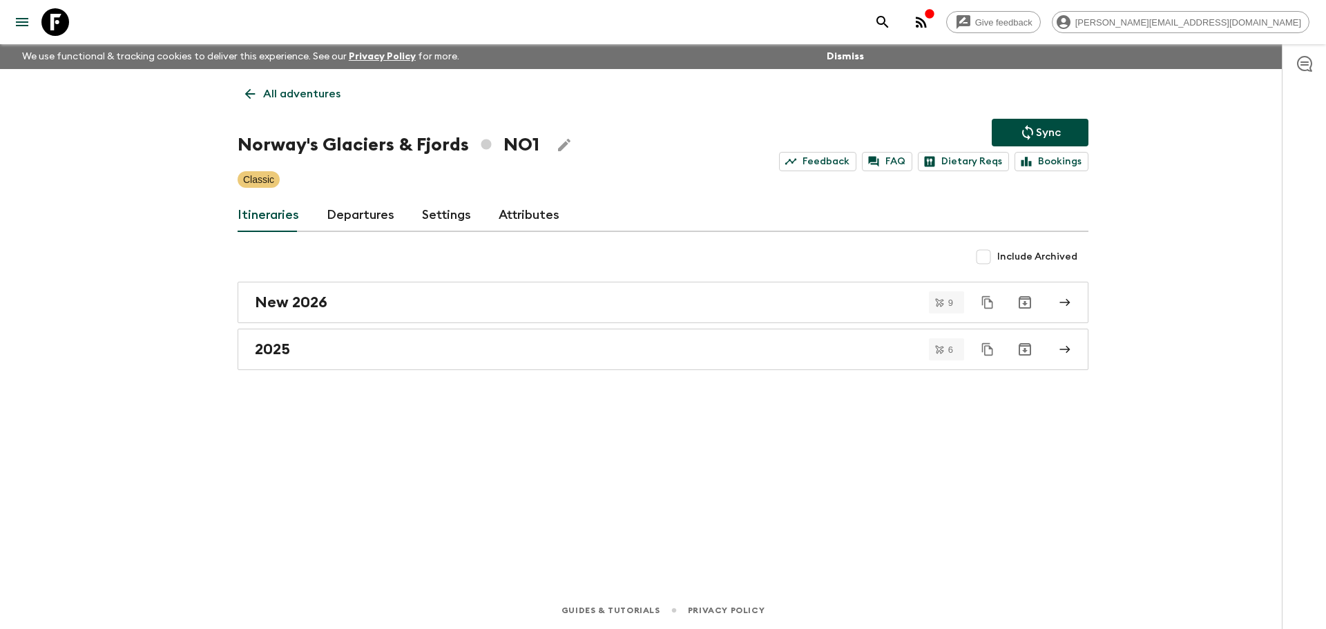
click at [317, 215] on div "Itineraries Departures Settings Attributes" at bounding box center [663, 215] width 851 height 33
click at [363, 214] on link "Departures" at bounding box center [361, 215] width 68 height 33
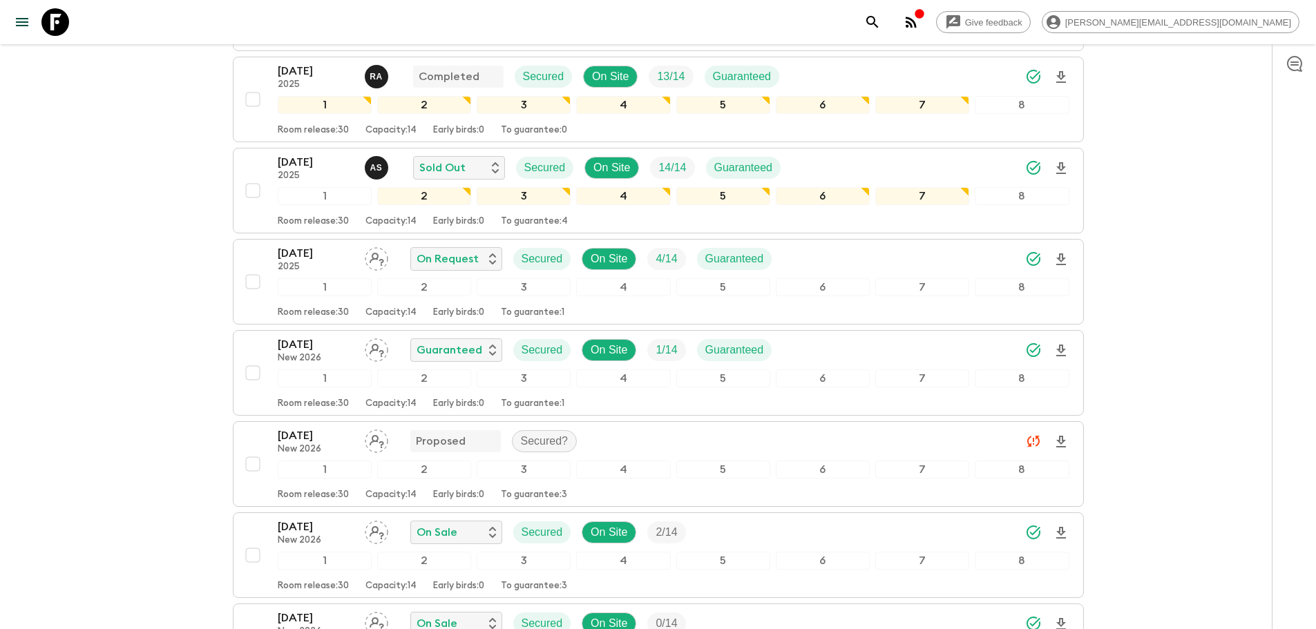
scroll to position [1213, 0]
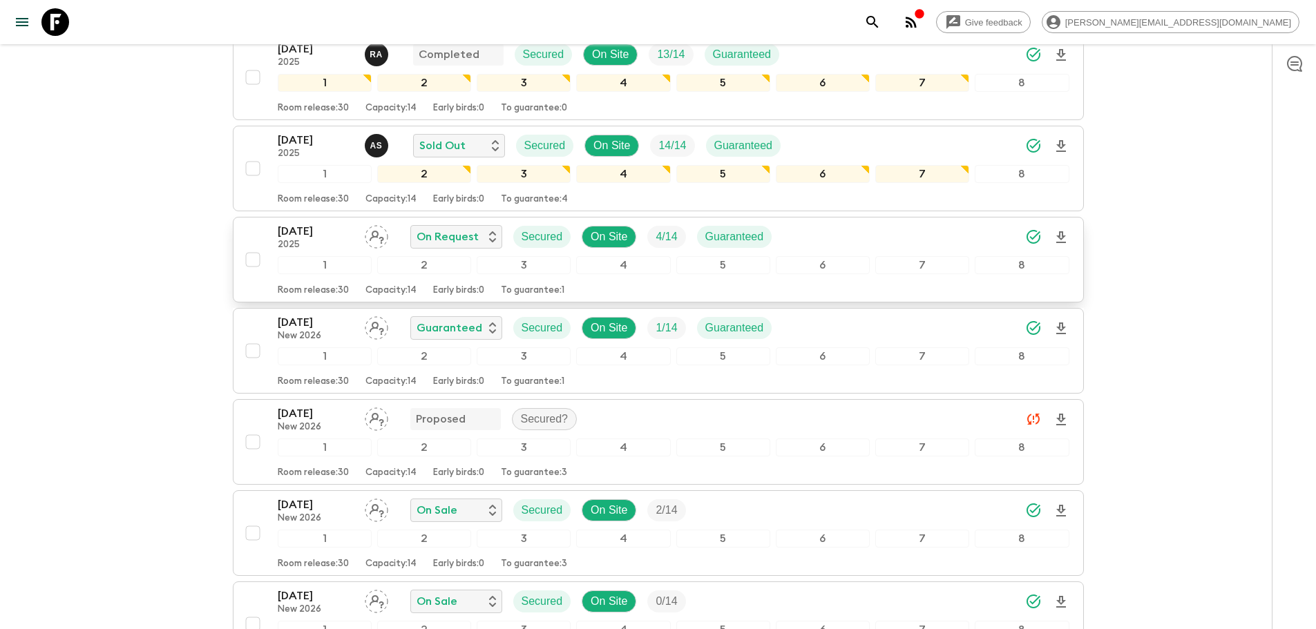
click at [1063, 236] on icon "Download Onboarding" at bounding box center [1061, 237] width 10 height 12
